Goal: Communication & Community: Answer question/provide support

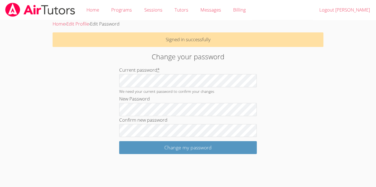
click at [141, 140] on form "Current password * We need your current password to confirm your changes New Pa…" at bounding box center [188, 110] width 138 height 88
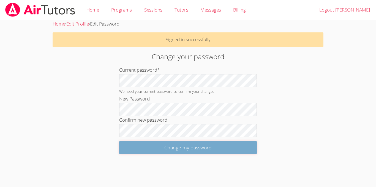
click at [143, 143] on input "Change my password" at bounding box center [188, 147] width 138 height 13
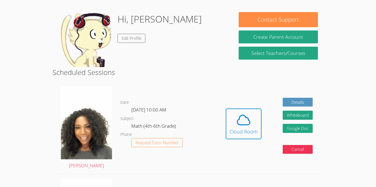
scroll to position [41, 0]
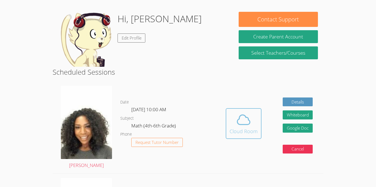
click at [246, 129] on div "Cloud Room" at bounding box center [244, 132] width 28 height 8
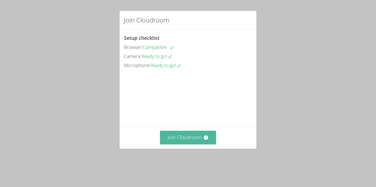
click at [178, 144] on button "Join Cloudroom" at bounding box center [188, 137] width 56 height 13
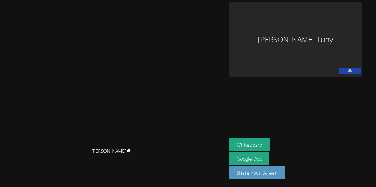
click at [335, 51] on aside "Jean Wildensky Tuny Whiteboard Google Doc Share Your Screen" at bounding box center [295, 93] width 138 height 187
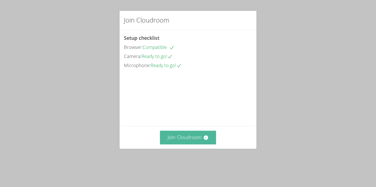
click at [206, 140] on icon at bounding box center [205, 138] width 4 height 4
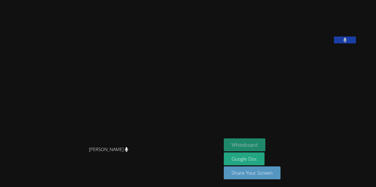
click at [253, 146] on button "Whiteboard" at bounding box center [245, 145] width 42 height 13
